Goal: Communication & Community: Ask a question

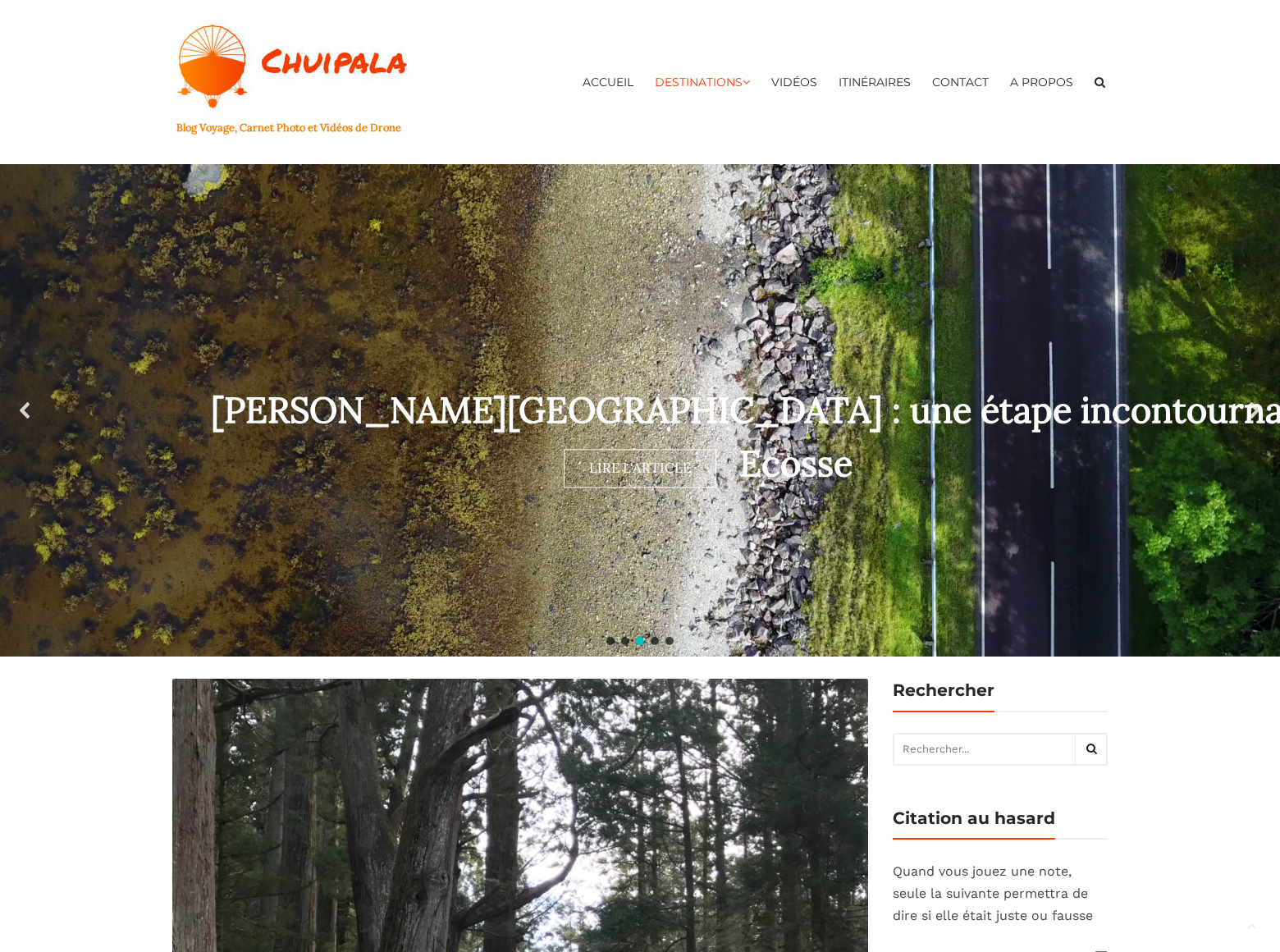
scroll to position [4152, 0]
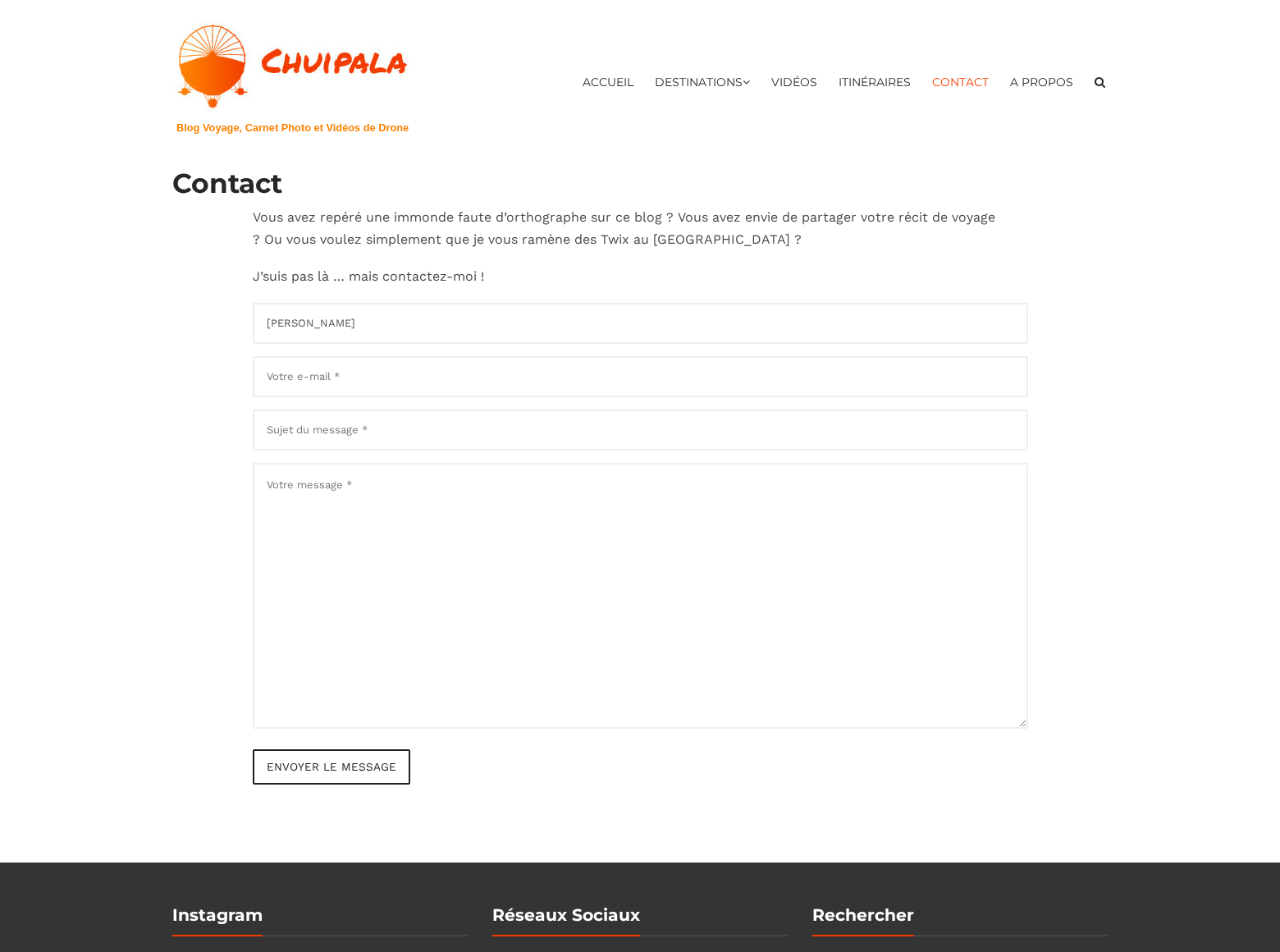
type input "[PERSON_NAME]"
type input "[PERSON_NAME][EMAIL_ADDRESS][DOMAIN_NAME]"
type input "[DOMAIN_NAME]"
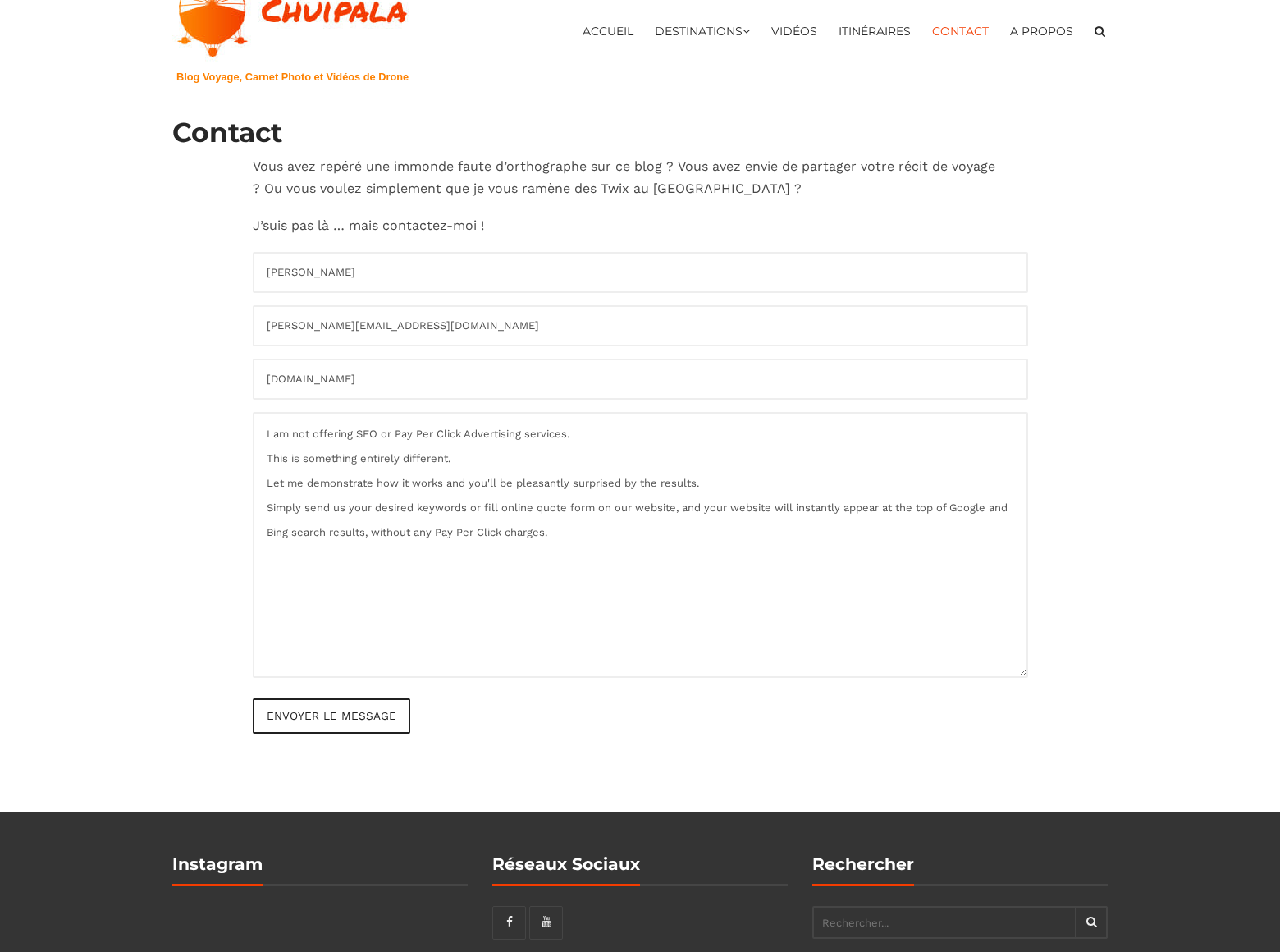
type textarea "I am not offering SEO or Pay Per Click Advertising services. This is something …"
